Goal: Task Accomplishment & Management: Manage account settings

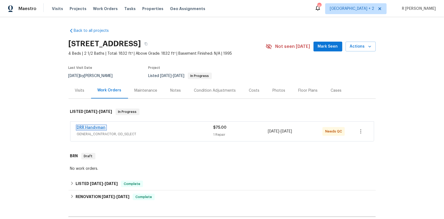
click at [96, 129] on link "DRR Handyman" at bounding box center [91, 128] width 29 height 4
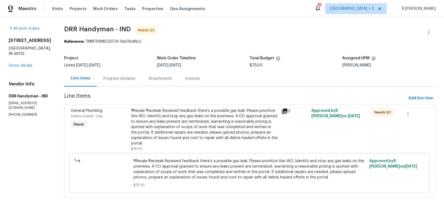
click at [142, 82] on div "Attachments" at bounding box center [160, 78] width 37 height 16
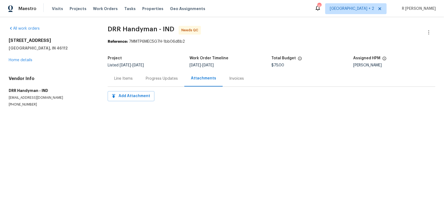
click at [138, 82] on div "Line Items" at bounding box center [124, 78] width 32 height 16
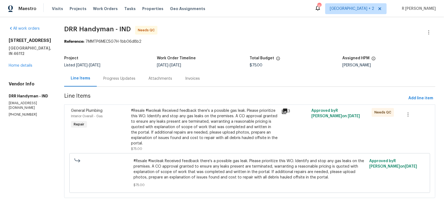
click at [142, 82] on div "Attachments" at bounding box center [160, 78] width 37 height 16
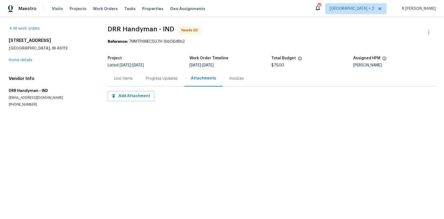
click at [116, 80] on div "Line Items" at bounding box center [123, 78] width 18 height 5
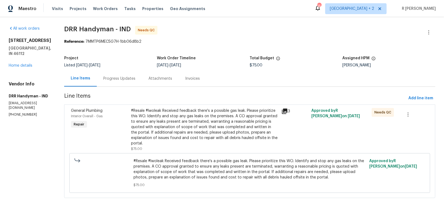
click at [120, 80] on div "Progress Updates" at bounding box center [119, 78] width 32 height 5
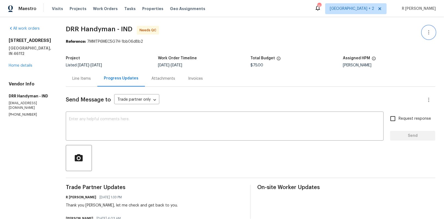
click at [427, 35] on icon "button" at bounding box center [428, 32] width 7 height 7
click at [393, 32] on li "Edit" at bounding box center [411, 32] width 59 height 9
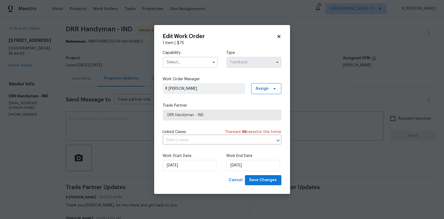
click at [199, 64] on input "text" at bounding box center [190, 62] width 55 height 11
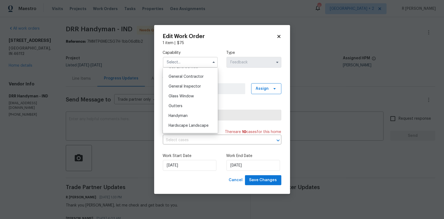
scroll to position [266, 0]
click at [183, 104] on div "Handyman" at bounding box center [190, 107] width 52 height 10
type input "Handyman"
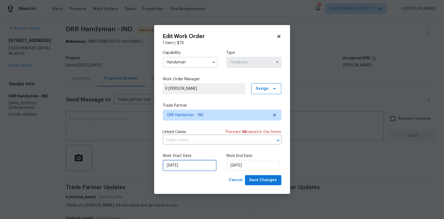
click at [175, 170] on input "19/09/2025" at bounding box center [190, 165] width 54 height 11
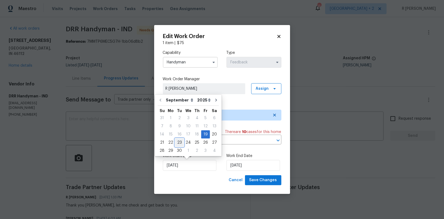
click at [179, 142] on div "23" at bounding box center [179, 143] width 9 height 8
type input "23/09/2025"
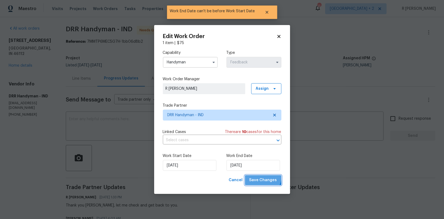
click at [264, 176] on button "Save Changes" at bounding box center [263, 180] width 36 height 10
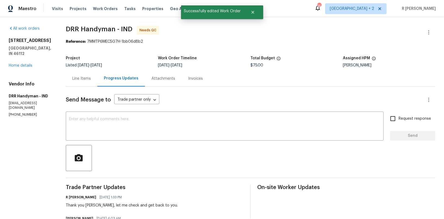
click at [89, 81] on div "Line Items" at bounding box center [81, 78] width 18 height 5
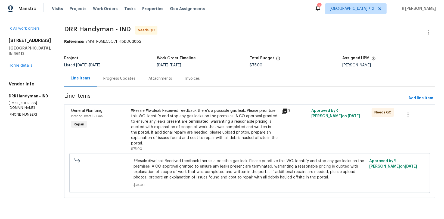
click at [187, 124] on div "#Resale #lwoleak Received feedback there's a possible gas leak. Please prioriti…" at bounding box center [204, 127] width 147 height 38
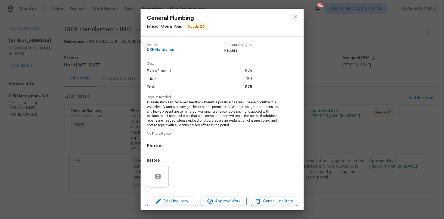
scroll to position [36, 0]
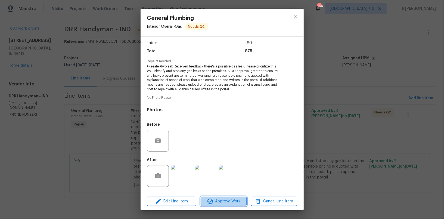
click at [228, 198] on span "Approve Work" at bounding box center [223, 201] width 43 height 7
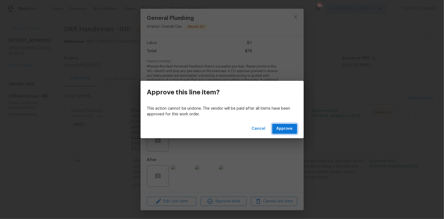
click at [285, 127] on span "Approve" at bounding box center [284, 128] width 16 height 7
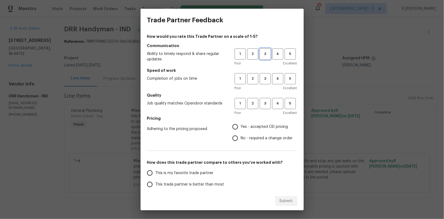
click at [267, 55] on span "3" at bounding box center [265, 54] width 10 height 6
click at [269, 89] on div "Poor Excellent" at bounding box center [266, 87] width 63 height 5
click at [268, 81] on span "3" at bounding box center [265, 79] width 10 height 6
click at [264, 104] on span "3" at bounding box center [265, 103] width 10 height 6
click at [242, 126] on span "Yes - accepted OD pricing" at bounding box center [264, 127] width 47 height 6
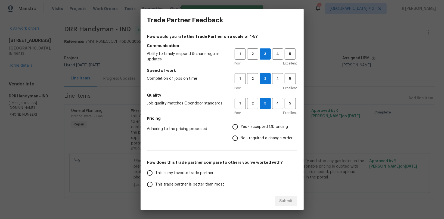
click at [241, 126] on input "Yes - accepted OD pricing" at bounding box center [234, 126] width 11 height 11
radio input "true"
click at [196, 188] on label "This trade partner is better than most" at bounding box center [187, 184] width 86 height 11
click at [155, 188] on input "This trade partner is better than most" at bounding box center [149, 184] width 11 height 11
click at [284, 203] on span "Submit" at bounding box center [285, 201] width 13 height 7
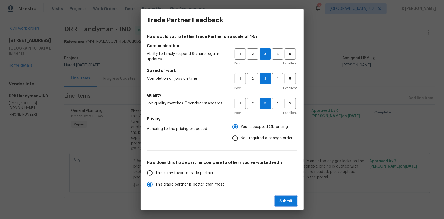
radio input "true"
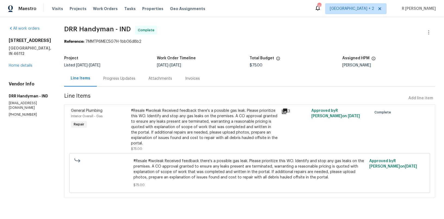
click at [116, 72] on div "Progress Updates" at bounding box center [119, 78] width 45 height 16
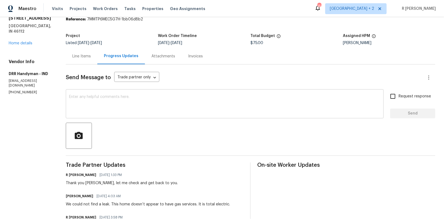
scroll to position [73, 0]
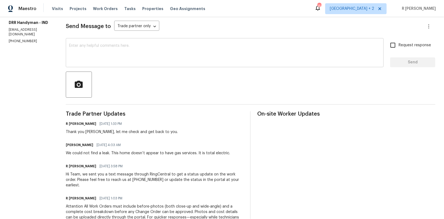
click at [170, 61] on textarea at bounding box center [224, 53] width 311 height 19
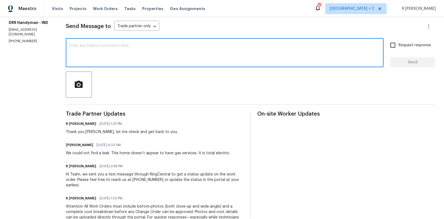
paste textarea "Hi Team, the work order has been approved. Kindly upload the detailed invoice. …"
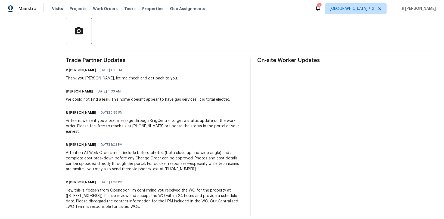
scroll to position [0, 0]
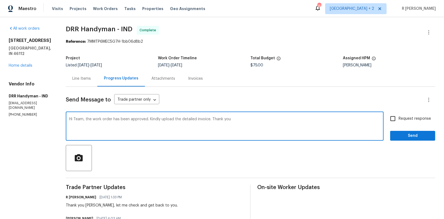
type textarea "Hi Team, the work order has been approved. Kindly upload the detailed invoice. …"
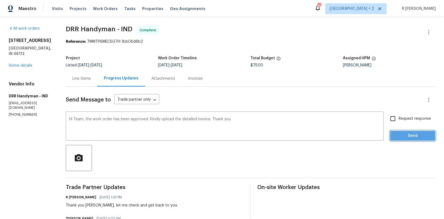
click at [402, 133] on span "Send" at bounding box center [412, 135] width 36 height 7
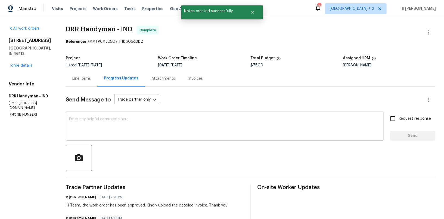
click at [142, 124] on textarea at bounding box center [224, 126] width 311 height 19
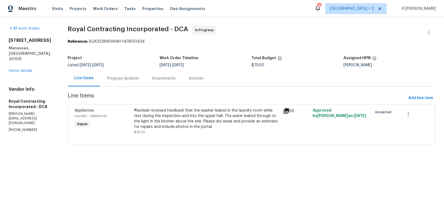
click at [138, 74] on div "Progress Updates" at bounding box center [122, 78] width 45 height 16
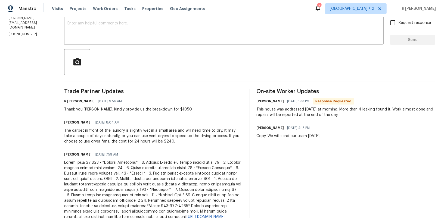
scroll to position [119, 0]
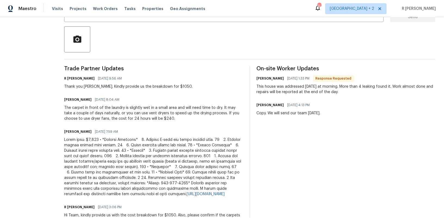
click at [95, 144] on div "https://drive.google.com/drive/folders/1X9QrHxo_Rlbd-7SR9MHsJghUHmFi9B_p?usp=sh…" at bounding box center [153, 167] width 179 height 60
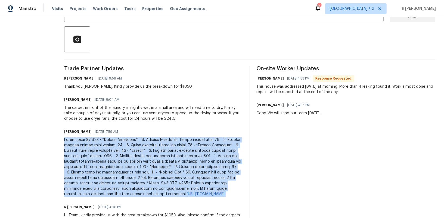
click at [95, 144] on div "https://drive.google.com/drive/folders/1X9QrHxo_Rlbd-7SR9MHsJghUHmFi9B_p?usp=sh…" at bounding box center [153, 167] width 179 height 60
click at [95, 140] on div "https://drive.google.com/drive/folders/1X9QrHxo_Rlbd-7SR9MHsJghUHmFi9B_p?usp=sh…" at bounding box center [153, 167] width 179 height 60
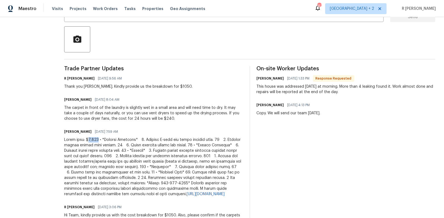
click at [95, 140] on div "https://drive.google.com/drive/folders/1X9QrHxo_Rlbd-7SR9MHsJghUHmFi9B_p?usp=sh…" at bounding box center [153, 167] width 179 height 60
click at [144, 159] on div "https://drive.google.com/drive/folders/1X9QrHxo_Rlbd-7SR9MHsJghUHmFi9B_p?usp=sh…" at bounding box center [153, 167] width 179 height 60
drag, startPoint x: 179, startPoint y: 120, endPoint x: 152, endPoint y: 119, distance: 27.2
click at [152, 119] on div "The carpet in front of the laundry is slightly wet in a small area and will nee…" at bounding box center [153, 113] width 179 height 16
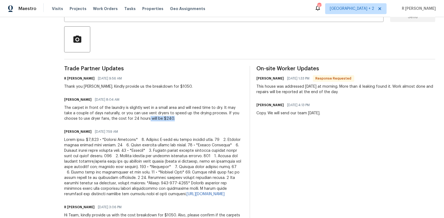
scroll to position [0, 0]
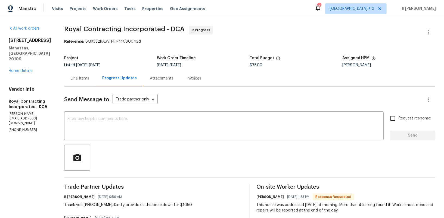
click at [82, 76] on div "Line Items" at bounding box center [80, 78] width 18 height 5
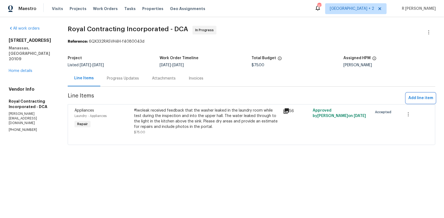
click at [418, 97] on span "Add line item" at bounding box center [420, 98] width 25 height 7
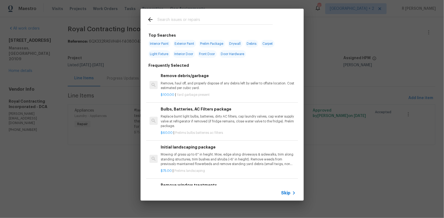
click at [295, 189] on div "Skip" at bounding box center [222, 193] width 163 height 15
click at [284, 194] on span "Skip" at bounding box center [285, 193] width 9 height 5
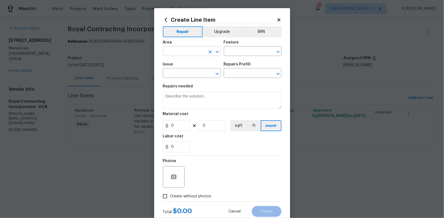
click at [191, 50] on input "text" at bounding box center [184, 52] width 42 height 8
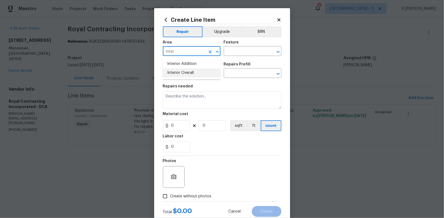
click at [196, 75] on li "Interior Overall" at bounding box center [192, 73] width 58 height 9
type input "Interior Overall"
click at [235, 52] on input "text" at bounding box center [245, 52] width 42 height 8
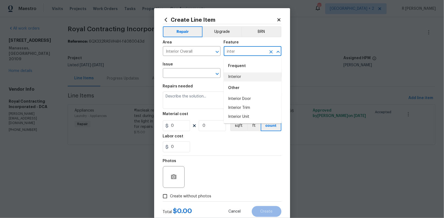
click at [237, 78] on li "Interior" at bounding box center [253, 77] width 58 height 9
type input "Interior"
click at [176, 74] on input "text" at bounding box center [184, 74] width 42 height 8
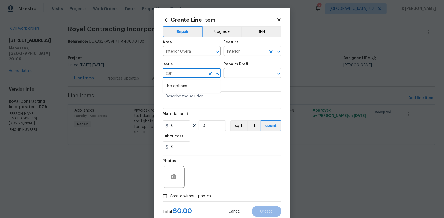
type input "car"
click at [247, 49] on input "Interior" at bounding box center [245, 52] width 42 height 8
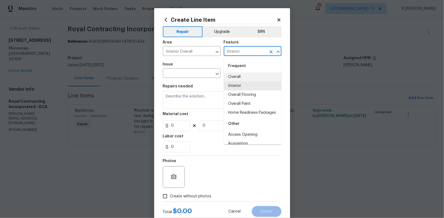
click at [247, 49] on input "Interior" at bounding box center [245, 52] width 42 height 8
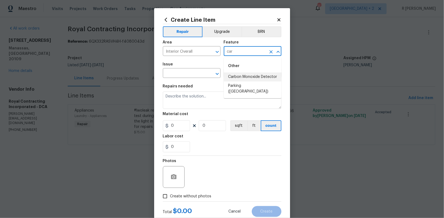
click at [252, 55] on input "car" at bounding box center [245, 52] width 42 height 8
click at [247, 93] on li "Dryer" at bounding box center [253, 95] width 58 height 9
type input "Dryer"
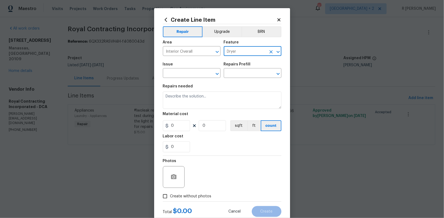
click at [190, 68] on div "Issue" at bounding box center [192, 66] width 58 height 7
click at [185, 73] on input "text" at bounding box center [184, 74] width 42 height 8
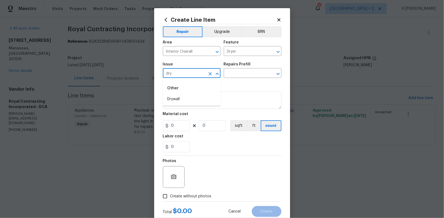
click at [183, 73] on input "dry" at bounding box center [184, 74] width 42 height 8
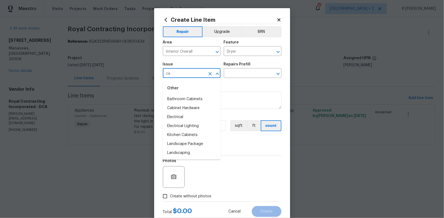
type input "c"
click at [189, 76] on input "inter" at bounding box center [184, 74] width 42 height 8
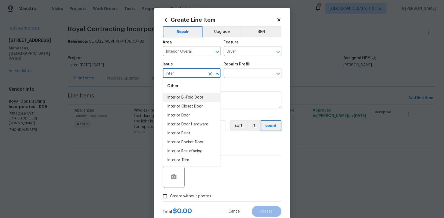
click at [181, 73] on input "inter" at bounding box center [184, 74] width 42 height 8
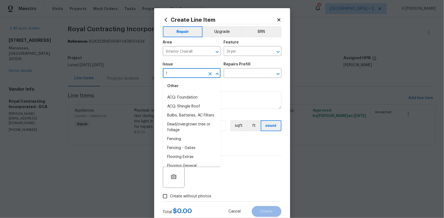
scroll to position [0, 0]
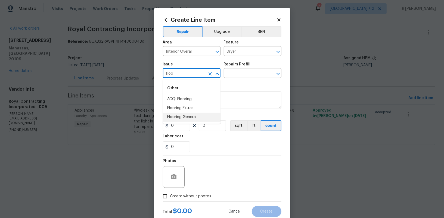
click at [183, 121] on li "Flooring General" at bounding box center [192, 117] width 58 height 9
type input "Flooring General"
click at [233, 73] on input "text" at bounding box center [245, 74] width 42 height 8
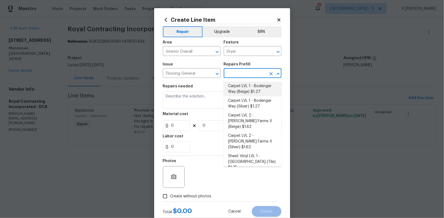
click at [241, 92] on li "Carpet LVL 1 - Bodenger Way (Beige) $1.27" at bounding box center [253, 89] width 58 height 15
type input "Overall Flooring"
type input "Carpet LVL 1 - Bodenger Way (Beige) $1.27"
type textarea "Install new carpet. (Bodenger Way 749 Bird Bath, Beige) at all previously carpe…"
type input "1.27"
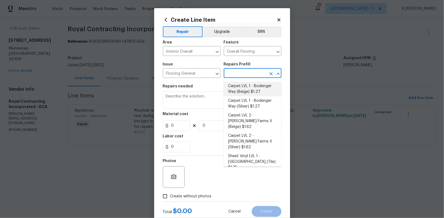
type input "1"
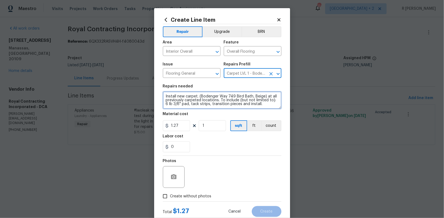
click at [198, 109] on textarea "Install new carpet. (Bodenger Way 749 Bird Bath, Beige) at all previously carpe…" at bounding box center [222, 100] width 119 height 17
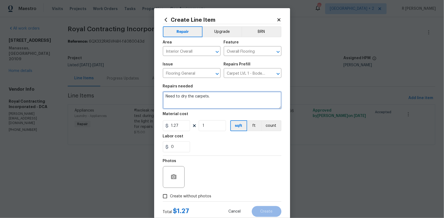
scroll to position [15, 0]
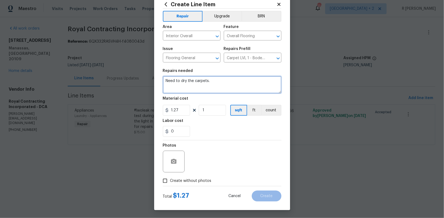
type textarea "Need to dry the carpets."
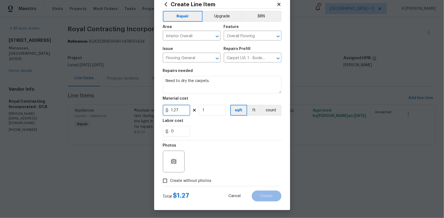
click at [184, 114] on input "1.27" at bounding box center [176, 110] width 27 height 11
type input "240"
click at [170, 180] on span "Create without photos" at bounding box center [190, 181] width 41 height 6
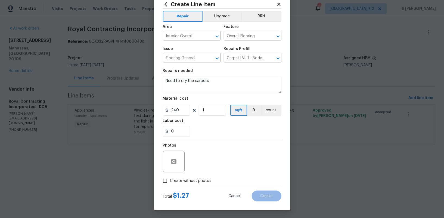
click at [170, 180] on input "Create without photos" at bounding box center [165, 181] width 10 height 10
checkbox input "true"
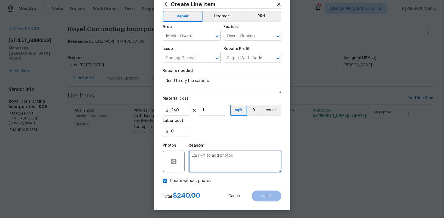
click at [226, 170] on textarea at bounding box center [235, 162] width 92 height 22
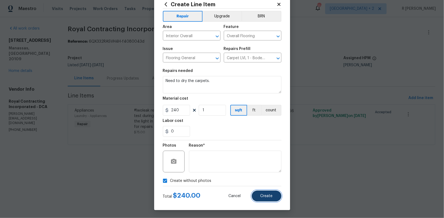
click at [267, 200] on button "Create" at bounding box center [267, 196] width 30 height 11
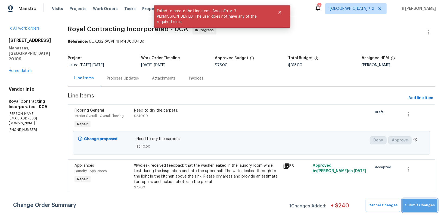
click at [427, 204] on span "Submit Changes" at bounding box center [420, 206] width 30 height 6
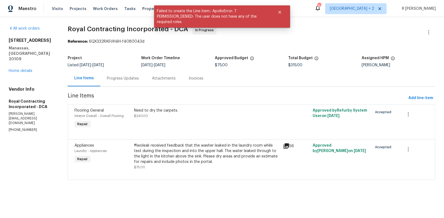
click at [122, 86] on div "Progress Updates" at bounding box center [122, 78] width 45 height 16
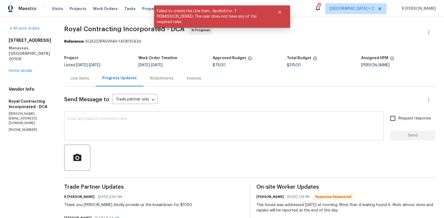
click at [199, 133] on textarea at bounding box center [223, 126] width 313 height 19
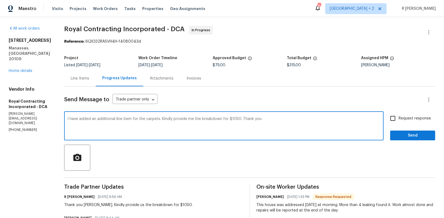
type textarea "I have added an additional line item for the carpets. Kindly provide me the bre…"
click at [402, 121] on span "Request response" at bounding box center [414, 119] width 32 height 6
click at [398, 121] on input "Request response" at bounding box center [392, 118] width 11 height 11
checkbox input "true"
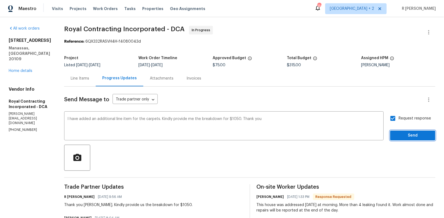
click at [400, 137] on span "Send" at bounding box center [412, 135] width 36 height 7
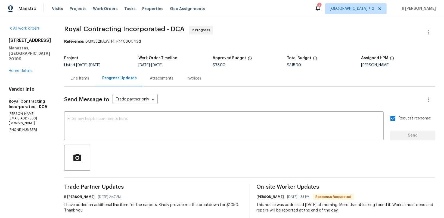
scroll to position [69, 0]
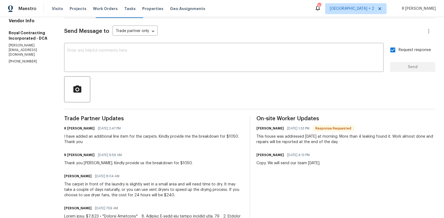
click at [111, 179] on span "09/23/2025 8:04 AM" at bounding box center [107, 176] width 24 height 5
click at [107, 189] on div "The carpet in front of the laundry is slightly wet in a small area and will nee…" at bounding box center [153, 190] width 179 height 16
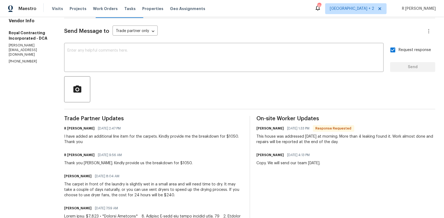
click at [107, 189] on div "The carpet in front of the laundry is slightly wet in a small area and will nee…" at bounding box center [153, 190] width 179 height 16
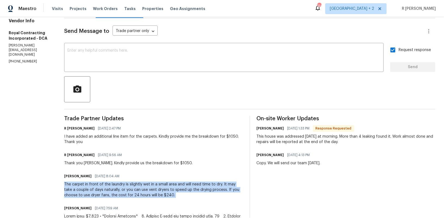
click at [107, 189] on div "The carpet in front of the laundry is slightly wet in a small area and will nee…" at bounding box center [153, 190] width 179 height 16
copy div "The carpet in front of the laundry is slightly wet in a small area and will nee…"
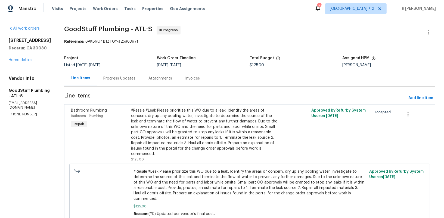
click at [130, 72] on div "Progress Updates" at bounding box center [119, 78] width 45 height 16
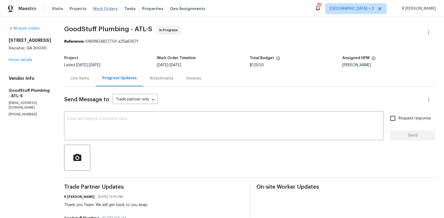
scroll to position [21, 0]
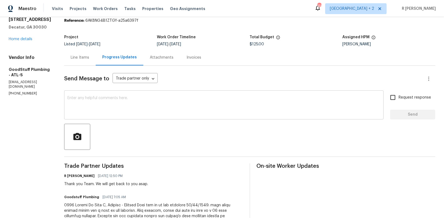
click at [180, 106] on textarea at bounding box center [223, 105] width 313 height 19
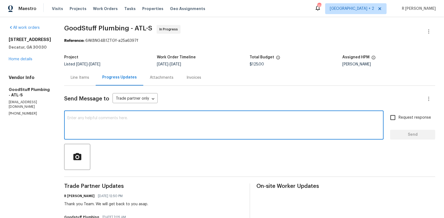
scroll to position [0, 0]
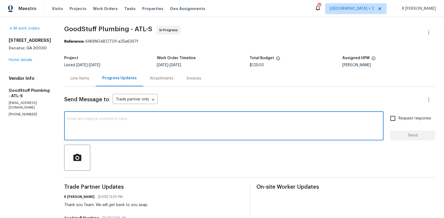
click at [148, 134] on textarea at bounding box center [223, 126] width 313 height 19
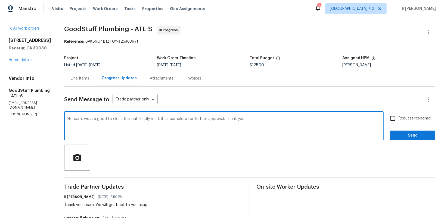
type textarea "Hi Team, we are good to close this out. Kindly mark it as complete for further …"
click at [414, 135] on span "Send" at bounding box center [412, 135] width 36 height 7
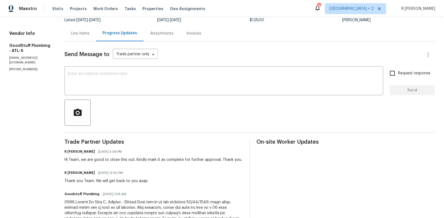
scroll to position [88, 0]
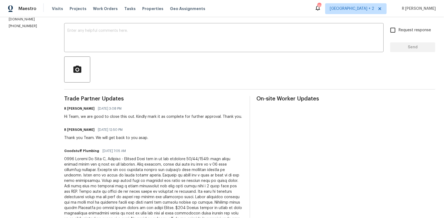
click at [101, 169] on div at bounding box center [153, 192] width 179 height 71
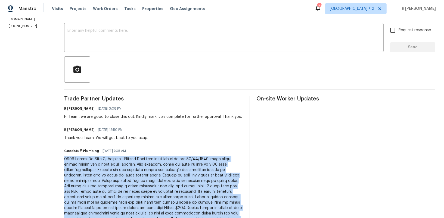
click at [101, 169] on div at bounding box center [153, 192] width 179 height 71
copy div "1175 Church St Unit B, Decatur - Bradley Went out on to the property 09/22/2025…"
